Goal: Use online tool/utility: Utilize a website feature to perform a specific function

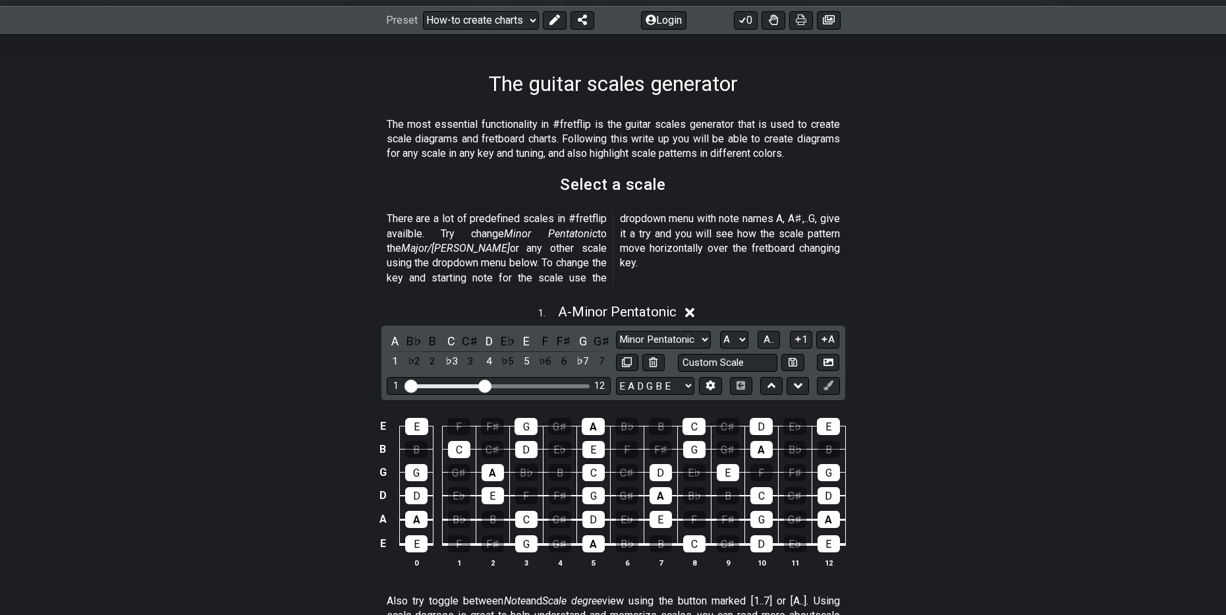
scroll to position [263, 0]
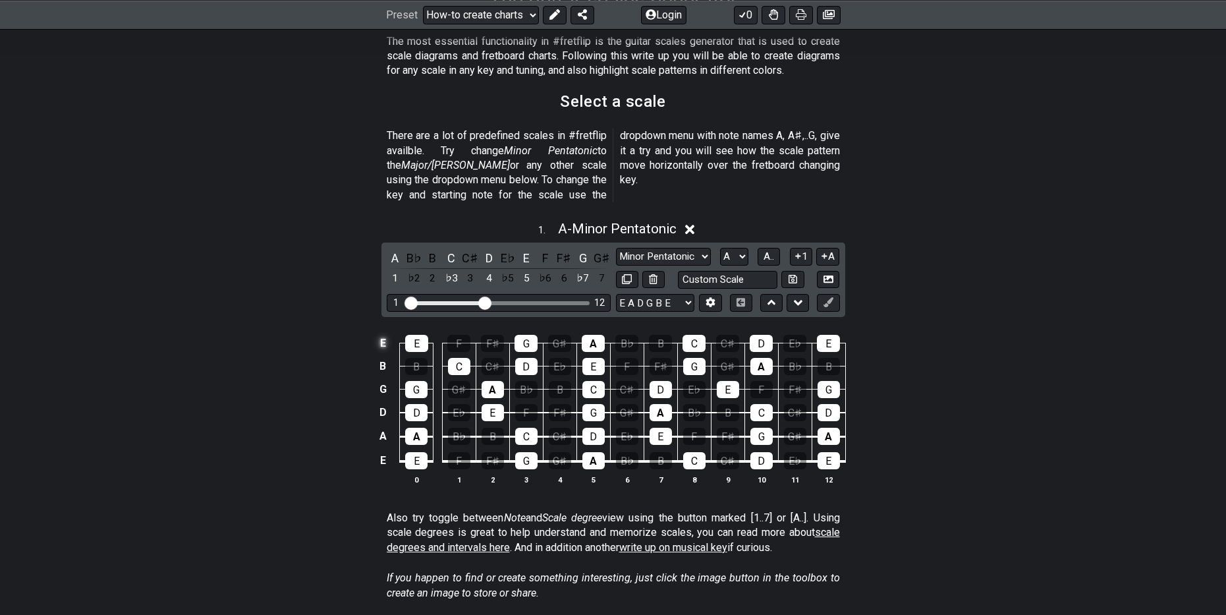
click at [379, 332] on td "E" at bounding box center [383, 343] width 16 height 23
click at [385, 332] on td "x" at bounding box center [383, 343] width 16 height 23
click at [382, 332] on td "o" at bounding box center [383, 343] width 16 height 23
click at [382, 332] on td at bounding box center [383, 343] width 16 height 23
click at [383, 332] on td "E" at bounding box center [383, 343] width 16 height 23
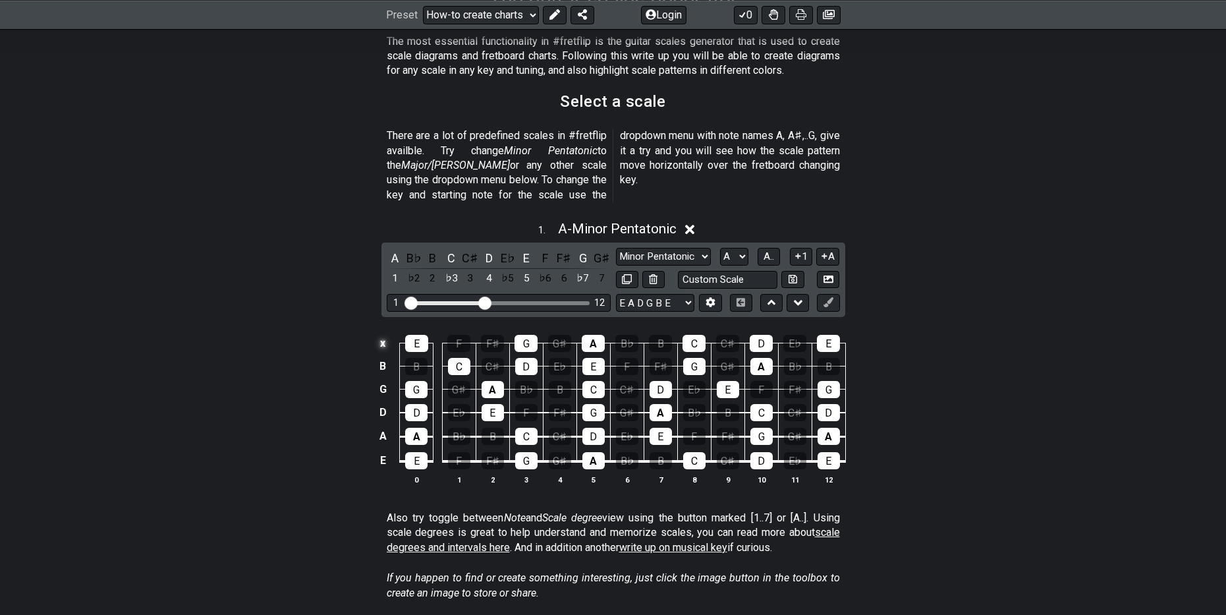
click at [388, 332] on td "x" at bounding box center [383, 343] width 16 height 23
click at [388, 332] on td "o" at bounding box center [383, 343] width 16 height 23
click at [388, 332] on td at bounding box center [383, 343] width 16 height 23
click at [823, 297] on icon at bounding box center [828, 302] width 10 height 10
click at [379, 332] on td "E" at bounding box center [383, 343] width 16 height 23
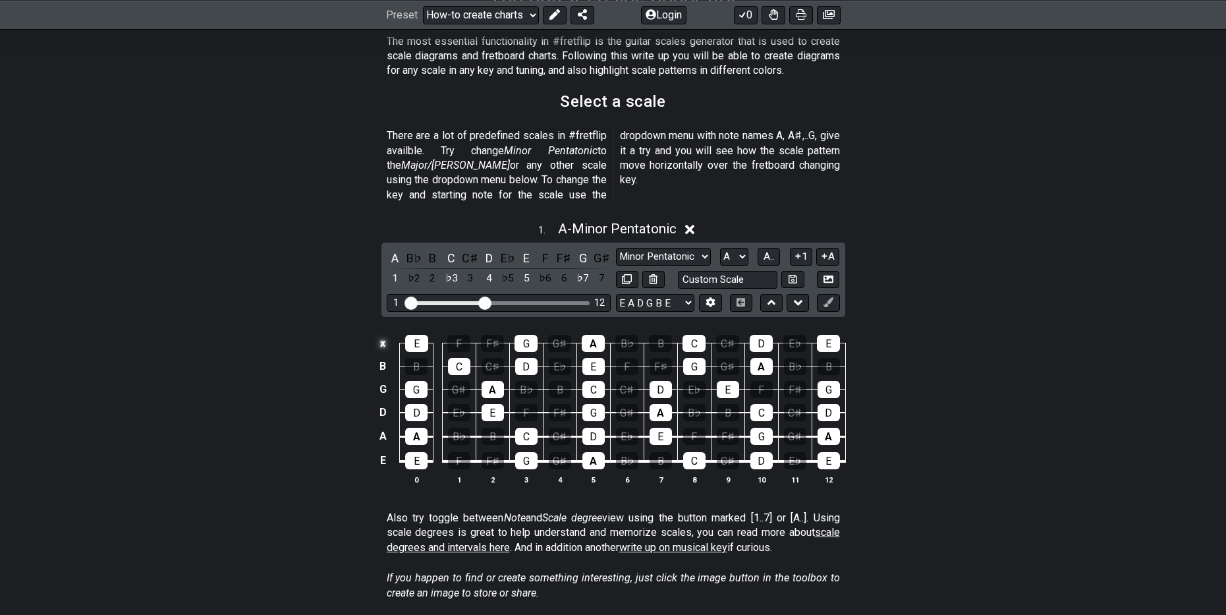
click at [379, 332] on td "x" at bounding box center [383, 343] width 16 height 23
click at [381, 332] on td at bounding box center [383, 343] width 16 height 23
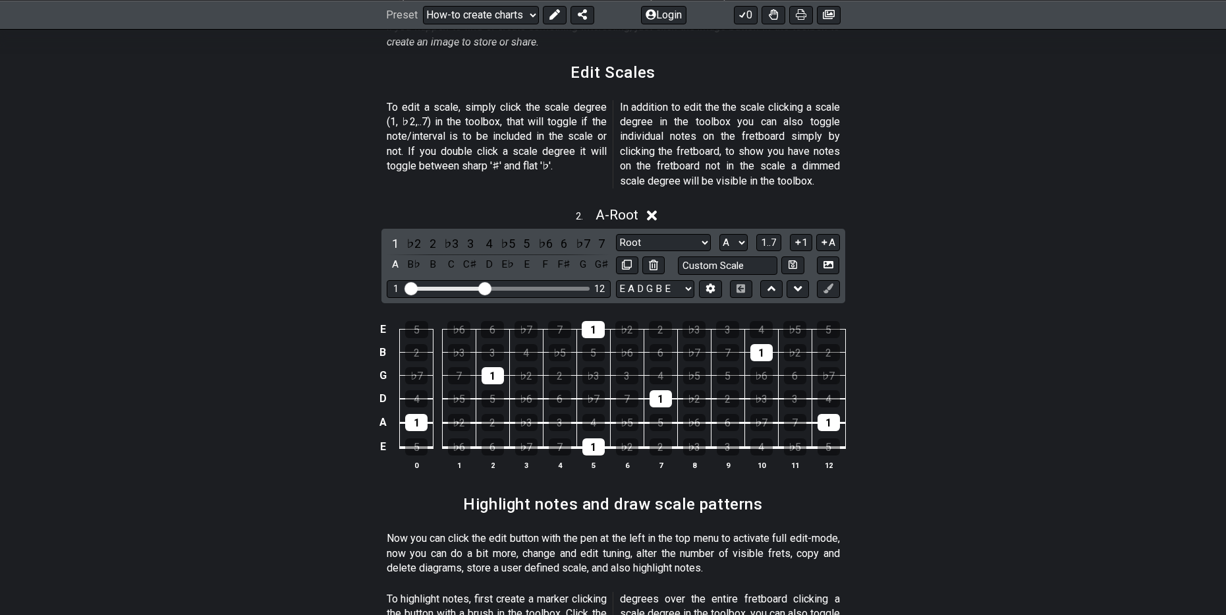
scroll to position [856, 0]
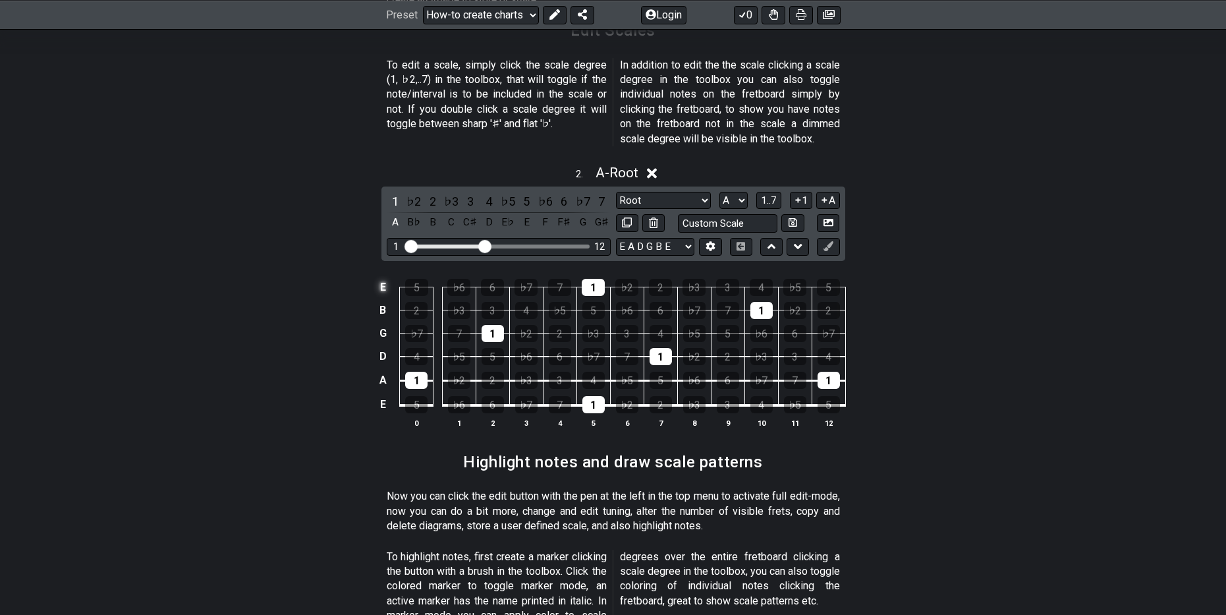
click at [383, 275] on td "E" at bounding box center [383, 286] width 16 height 23
click at [383, 275] on td "x" at bounding box center [383, 286] width 16 height 23
click at [383, 275] on td "o" at bounding box center [383, 286] width 16 height 23
click at [383, 275] on td at bounding box center [383, 286] width 16 height 23
click at [684, 238] on select "E A D G B E E A D G B E E A D G B E B E A D F♯ B A D G C E A D A D G B E E♭ A♭ …" at bounding box center [655, 247] width 78 height 18
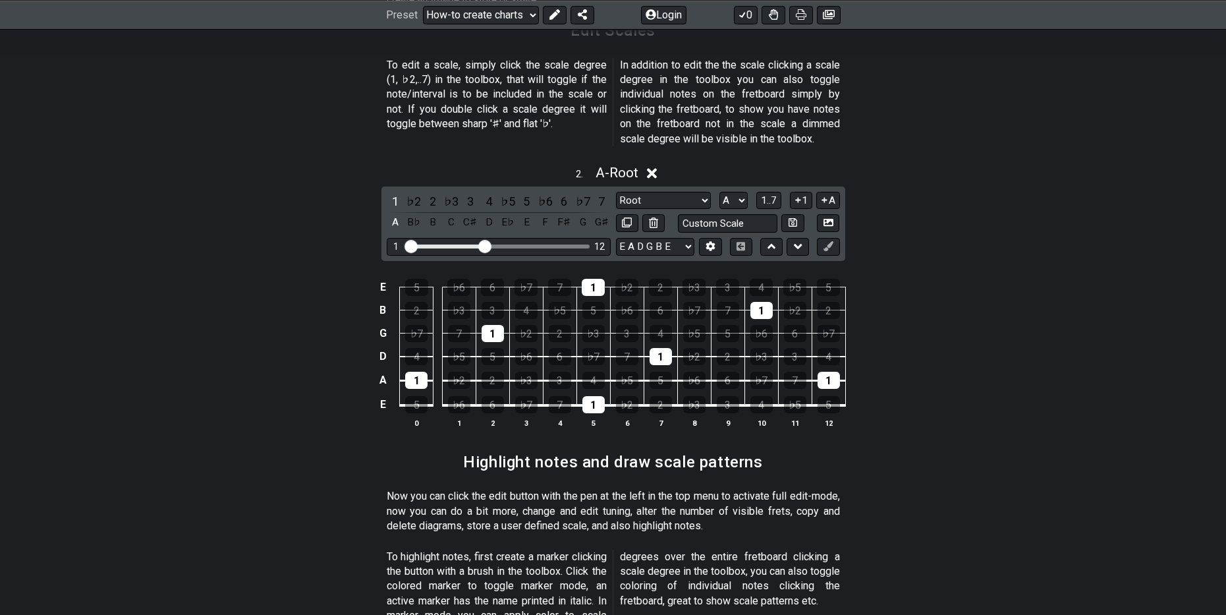
click at [232, 364] on div "E 5 ♭6 6 ♭7 7 1 ♭2 2 ♭3 3 4 ♭5 5 B 2 ♭3 3 4 ♭5 5 ♭6 6 ♭7 7 1 ♭2 2 G ♭7 7 1 ♭2 2…" at bounding box center [613, 353] width 1226 height 185
click at [697, 214] on input "text" at bounding box center [728, 223] width 100 height 18
type input "Custom Scale"
click at [908, 218] on div "2 . A - Root 1 ♭2 2 ♭3 3 4 ♭5 5 ♭6 6 ♭7 7 A B♭ B C C♯ D E♭ E F F♯ G G♯ Root Roo…" at bounding box center [613, 302] width 1226 height 290
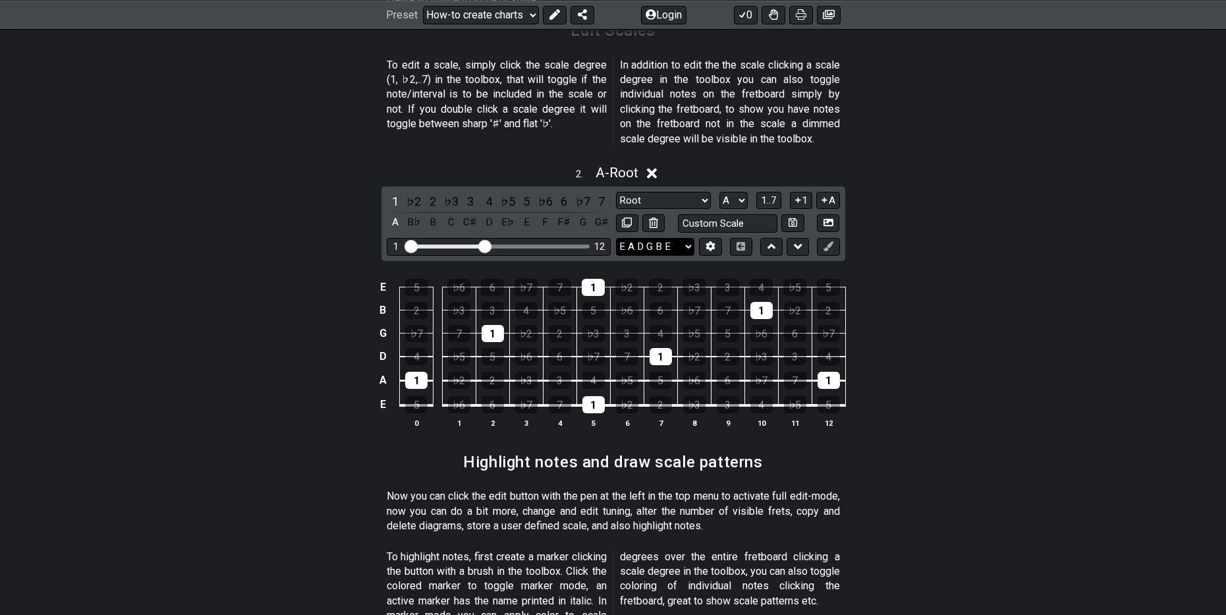
click at [644, 238] on select "E A D G B E E A D G B E E A D G B E B E A D F♯ B A D G C E A D A D G B E E♭ A♭ …" at bounding box center [655, 247] width 78 height 18
click at [676, 238] on select "E A D G B E E A D G B E E A D G B E B E A D F♯ B A D G C E A D A D G B E E♭ A♭ …" at bounding box center [655, 247] width 78 height 18
